Goal: Information Seeking & Learning: Learn about a topic

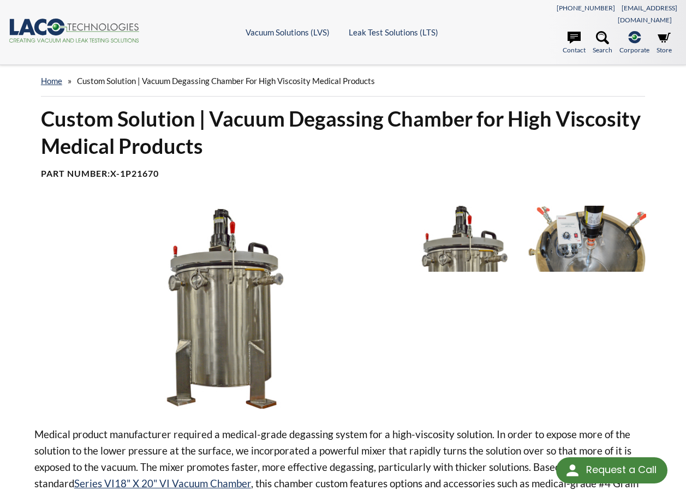
click at [605, 218] on img at bounding box center [587, 239] width 118 height 66
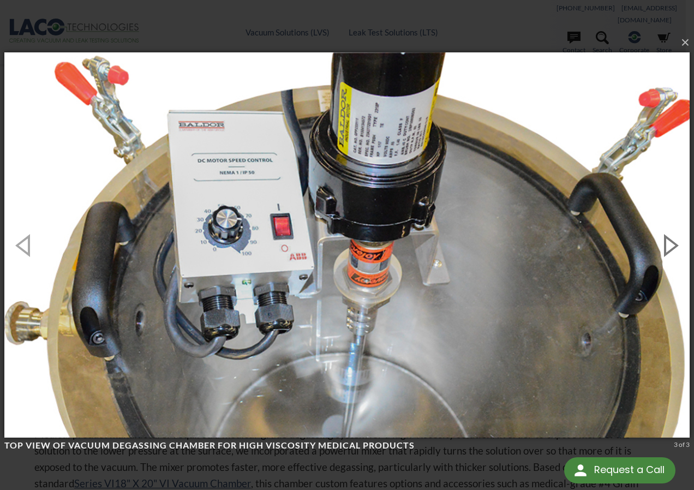
click at [671, 247] on button "button" at bounding box center [669, 245] width 49 height 60
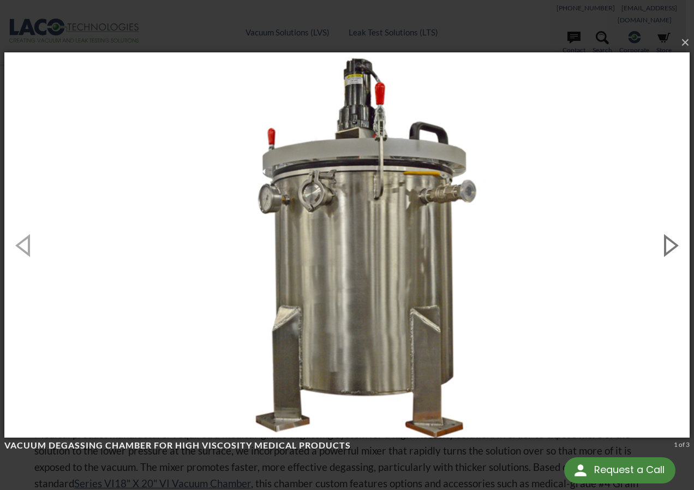
click at [669, 247] on button "button" at bounding box center [669, 245] width 49 height 60
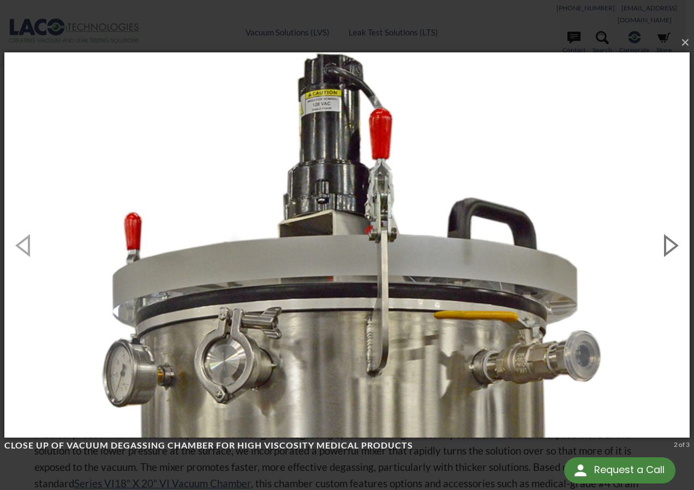
click at [668, 247] on button "button" at bounding box center [669, 245] width 49 height 60
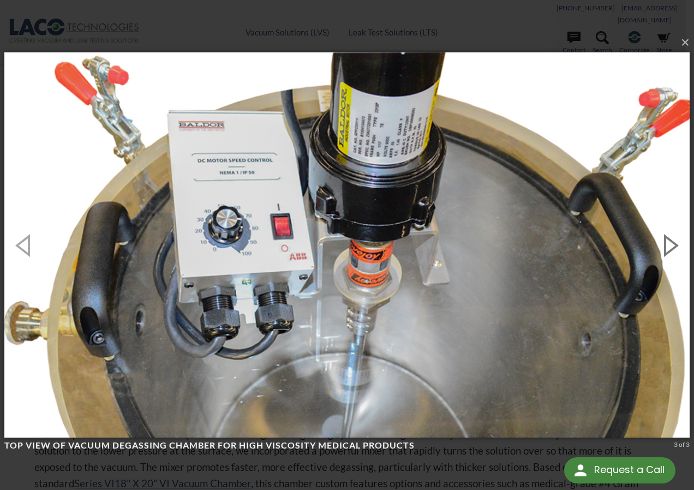
click at [674, 246] on button "button" at bounding box center [669, 245] width 49 height 60
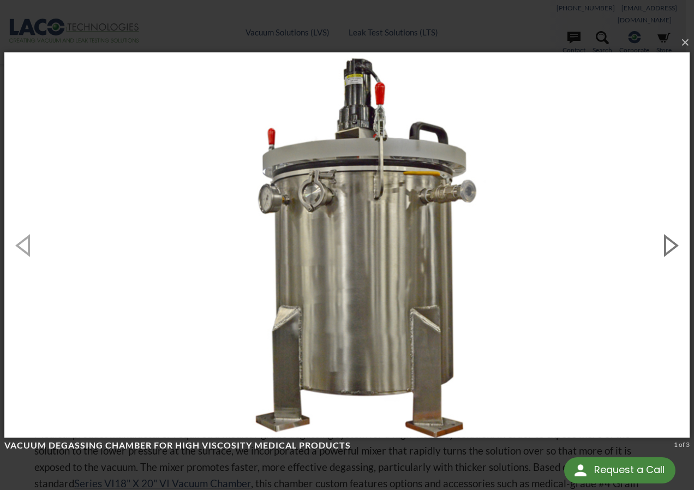
click at [674, 246] on button "button" at bounding box center [669, 245] width 49 height 60
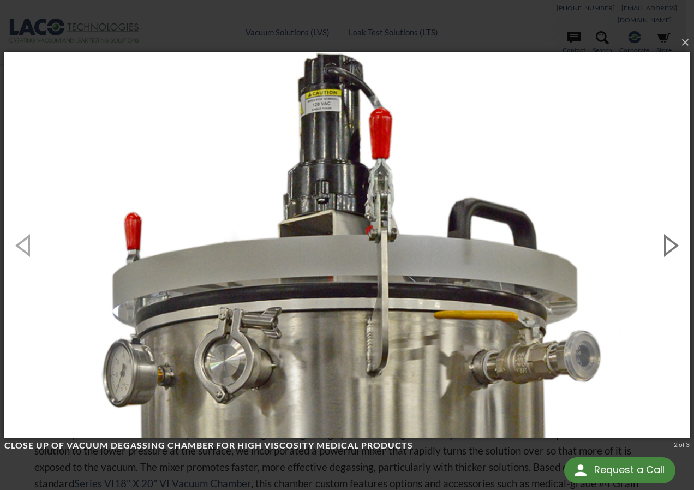
click at [674, 246] on button "button" at bounding box center [669, 245] width 49 height 60
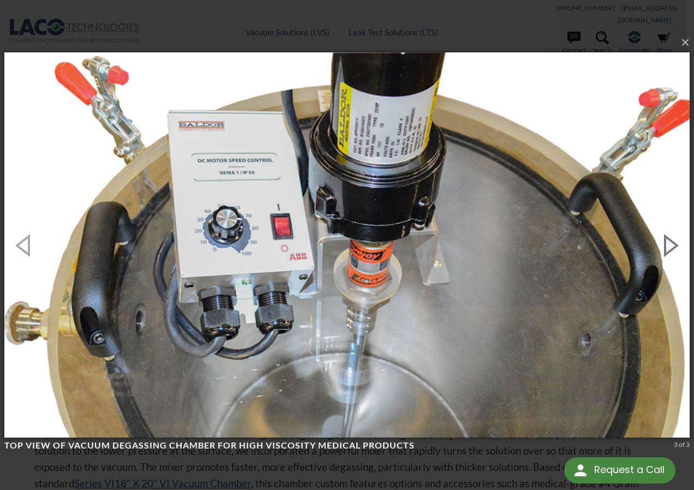
click at [674, 246] on button "button" at bounding box center [669, 245] width 49 height 60
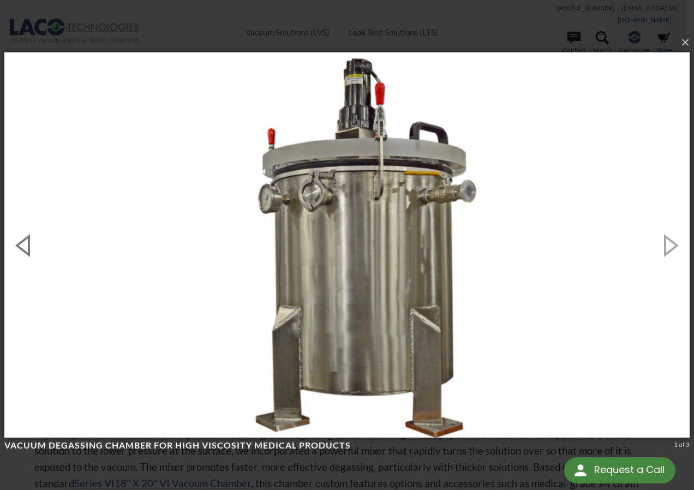
click at [24, 247] on button "button" at bounding box center [24, 245] width 49 height 60
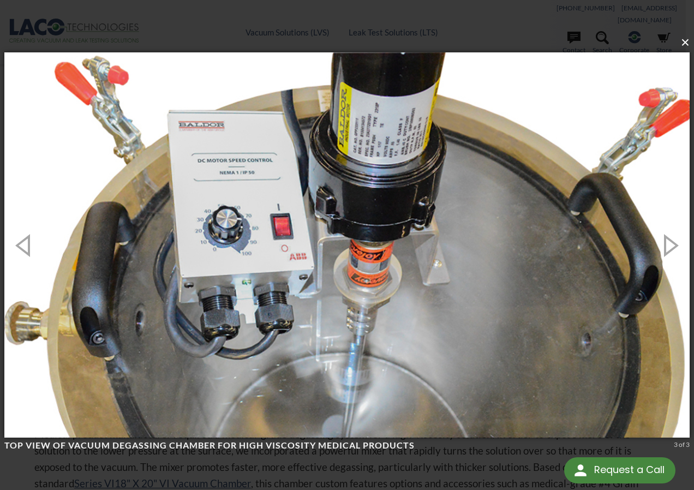
click at [686, 40] on button "×" at bounding box center [351, 43] width 686 height 24
